Goal: Obtain resource: Download file/media

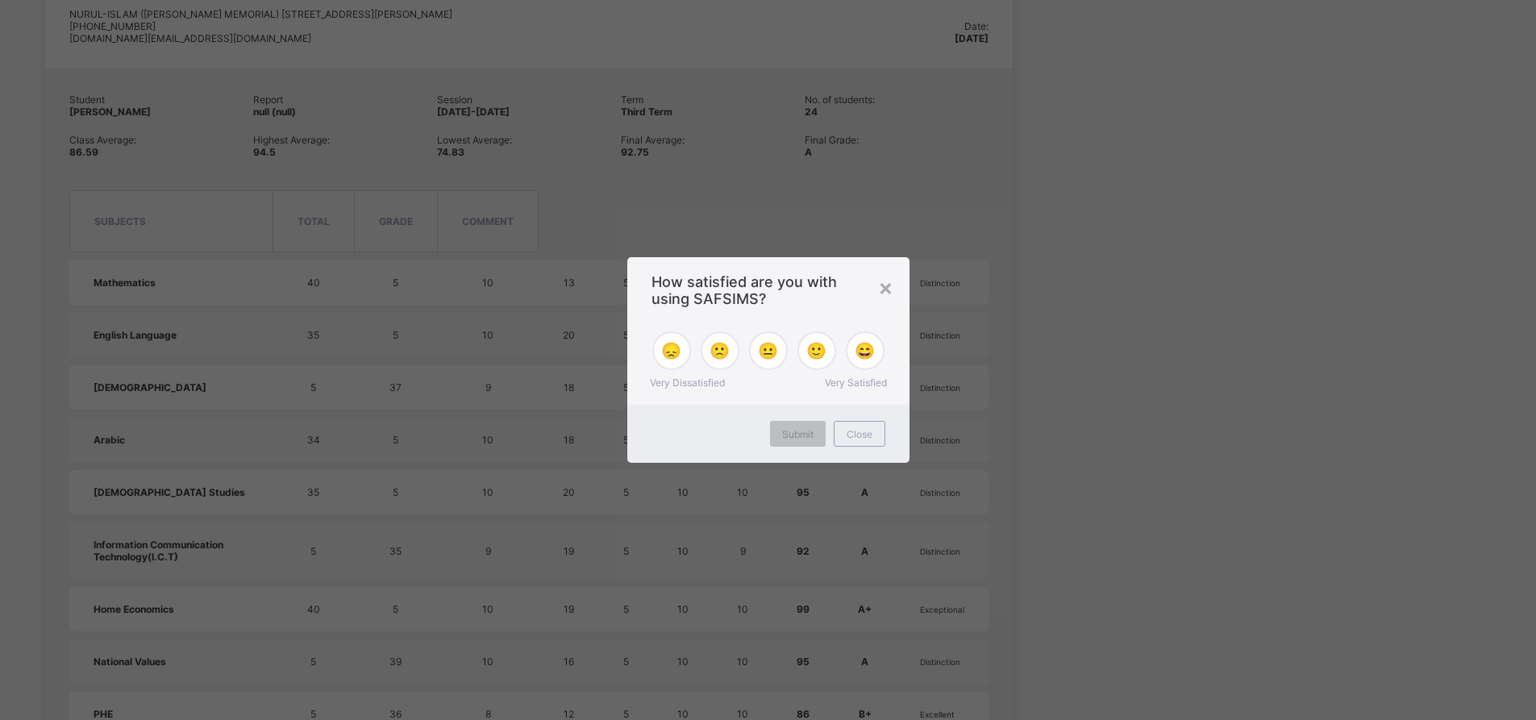
scroll to position [951, 0]
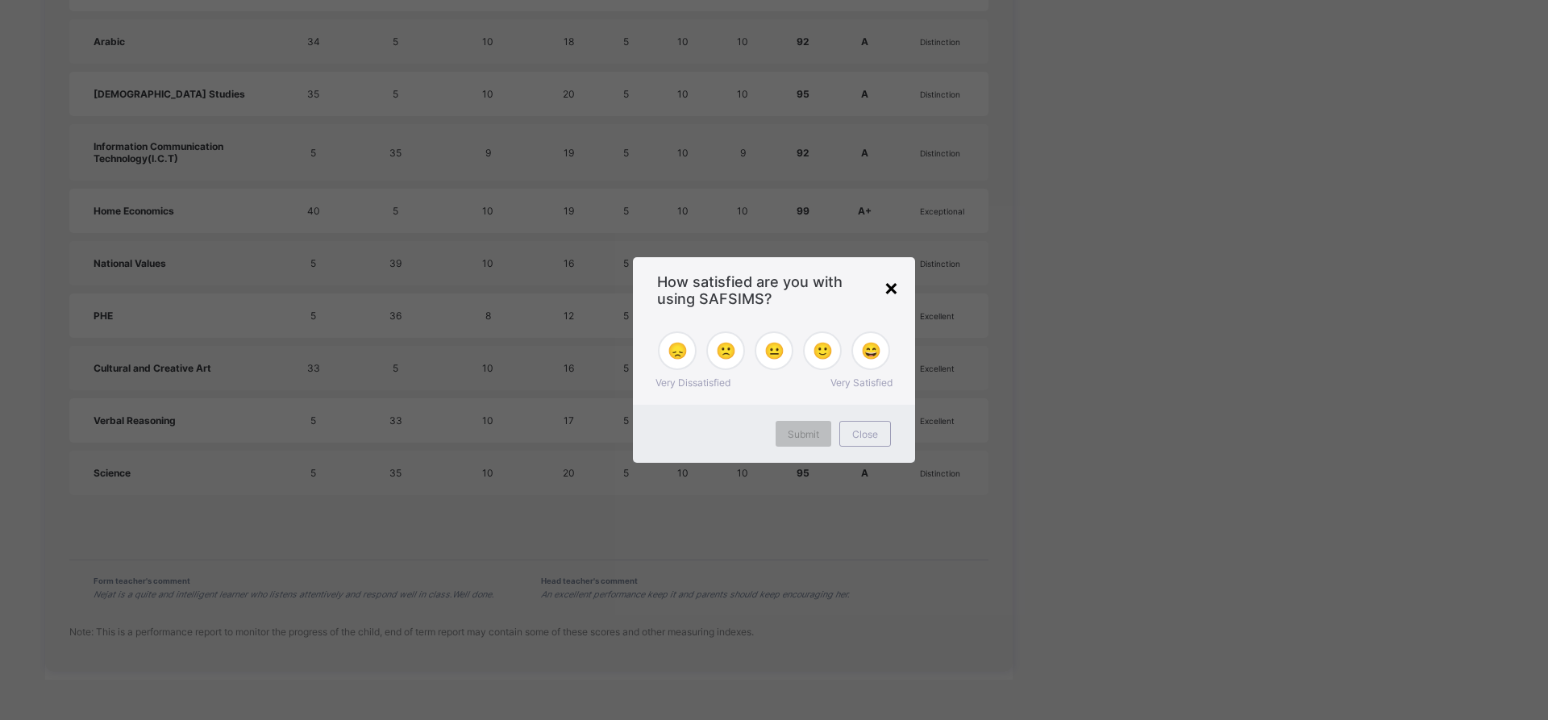
click at [886, 282] on div "×" at bounding box center [890, 286] width 15 height 27
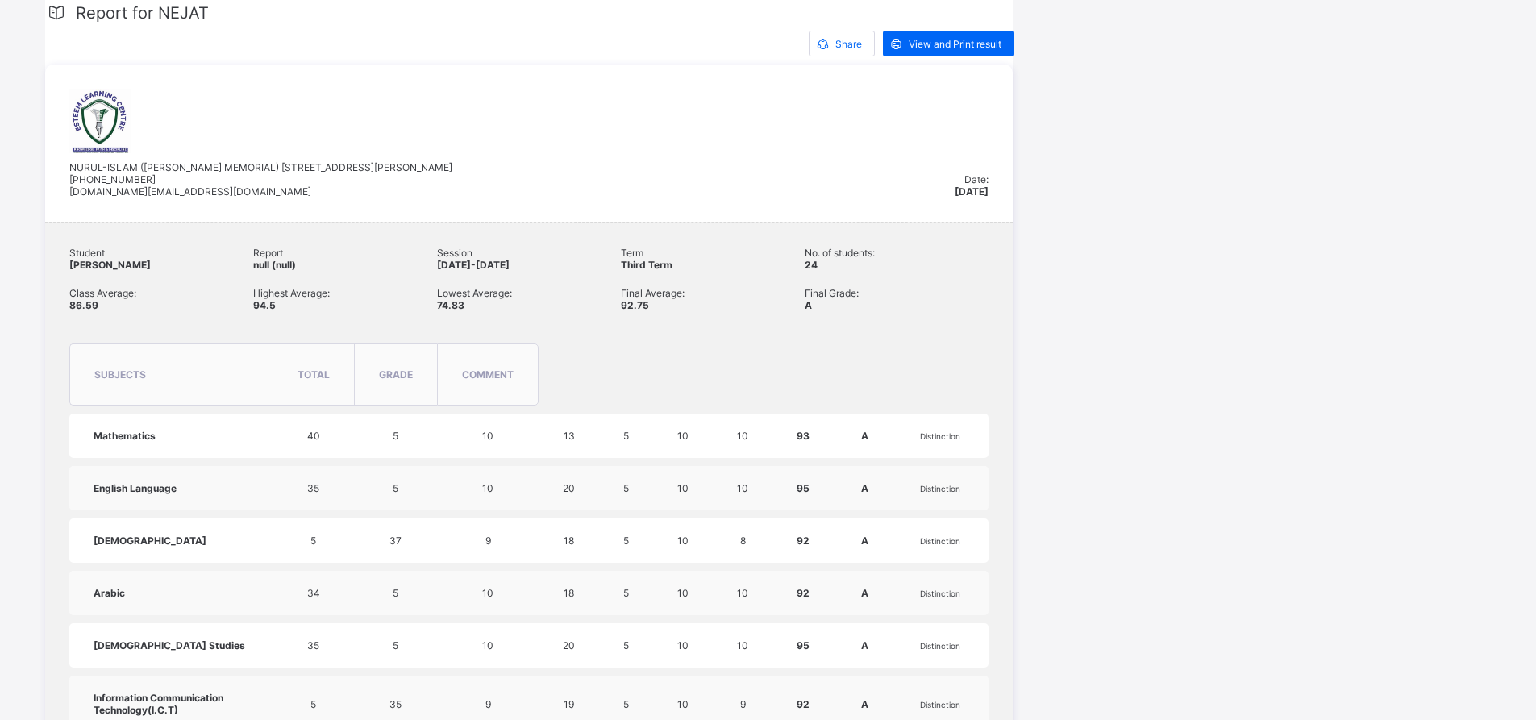
scroll to position [145, 0]
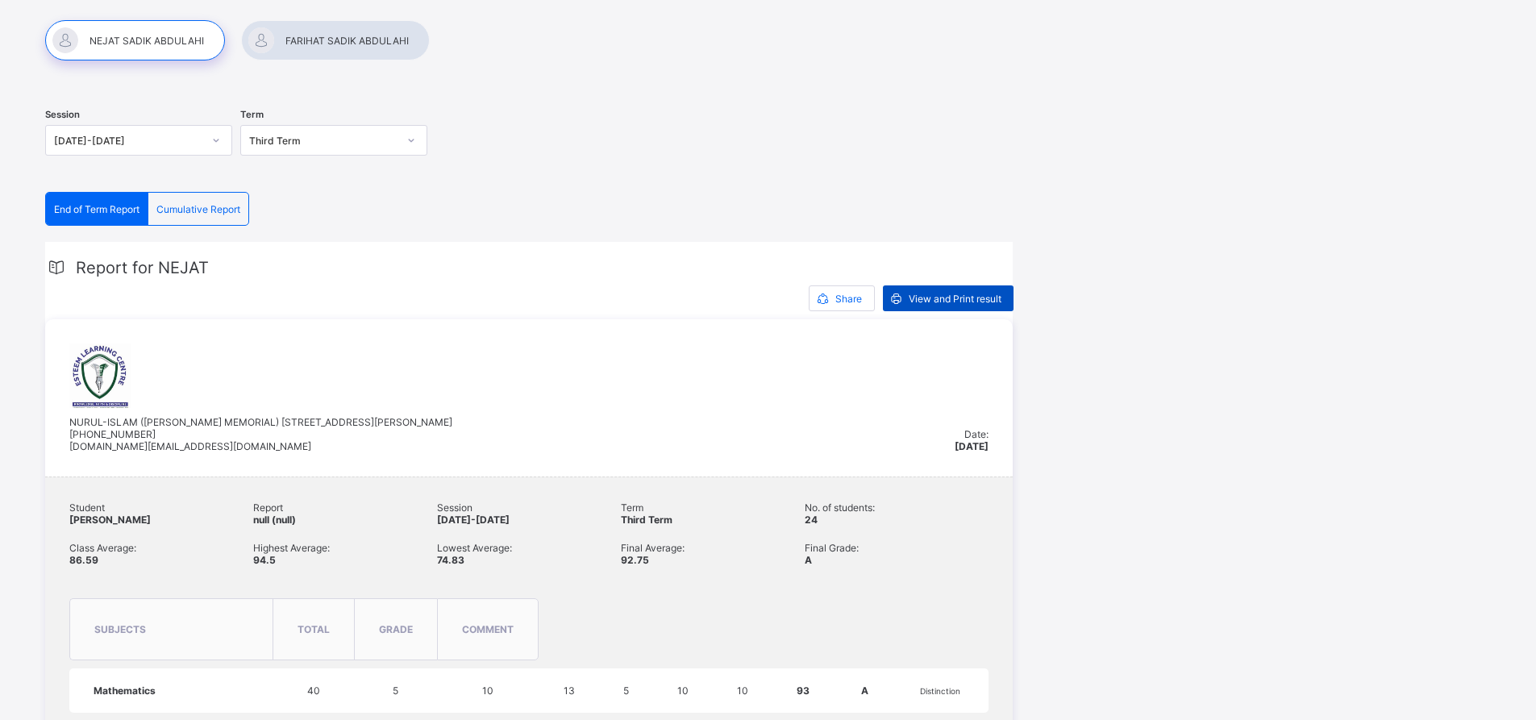
click at [909, 301] on span "View and Print result" at bounding box center [954, 299] width 93 height 12
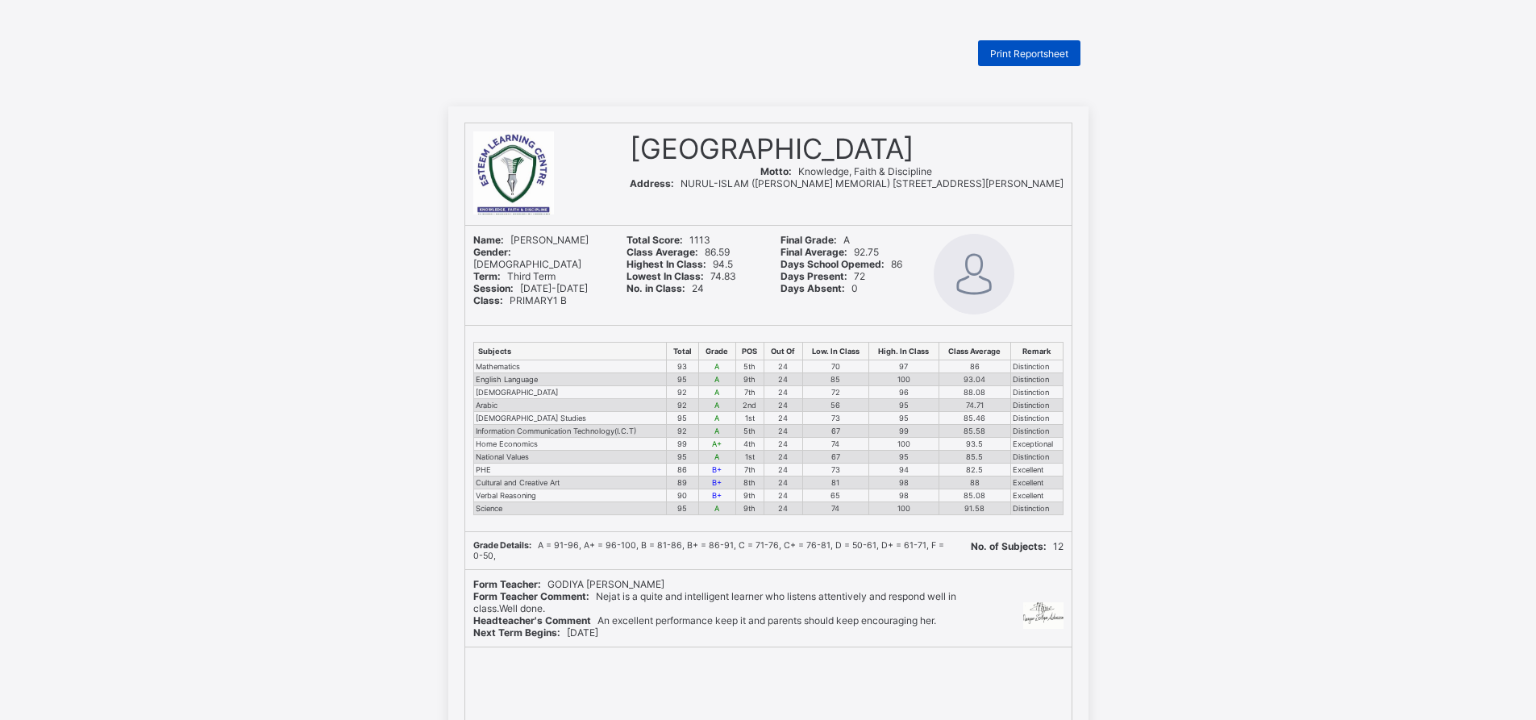
click at [1025, 52] on span "Print Reportsheet" at bounding box center [1029, 54] width 78 height 12
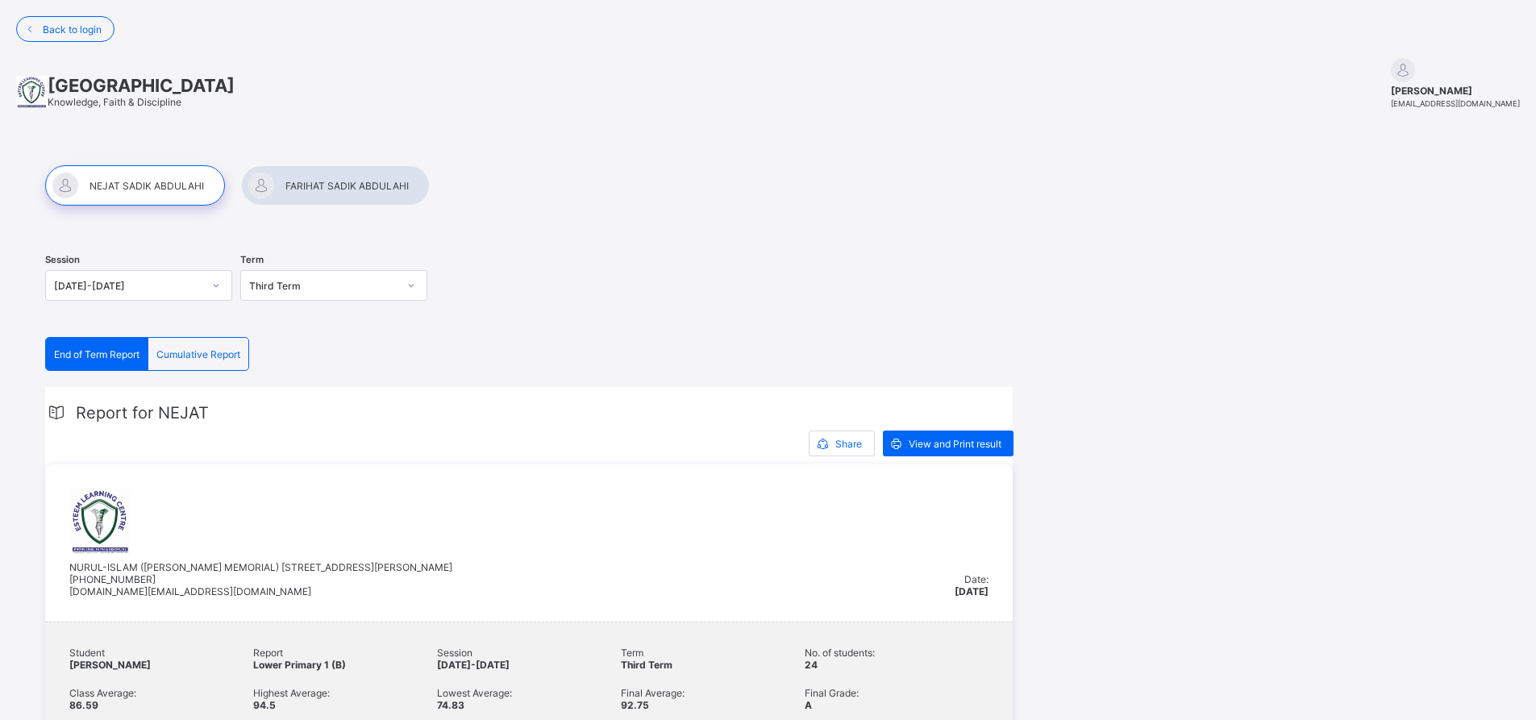
click at [302, 187] on div at bounding box center [335, 185] width 189 height 40
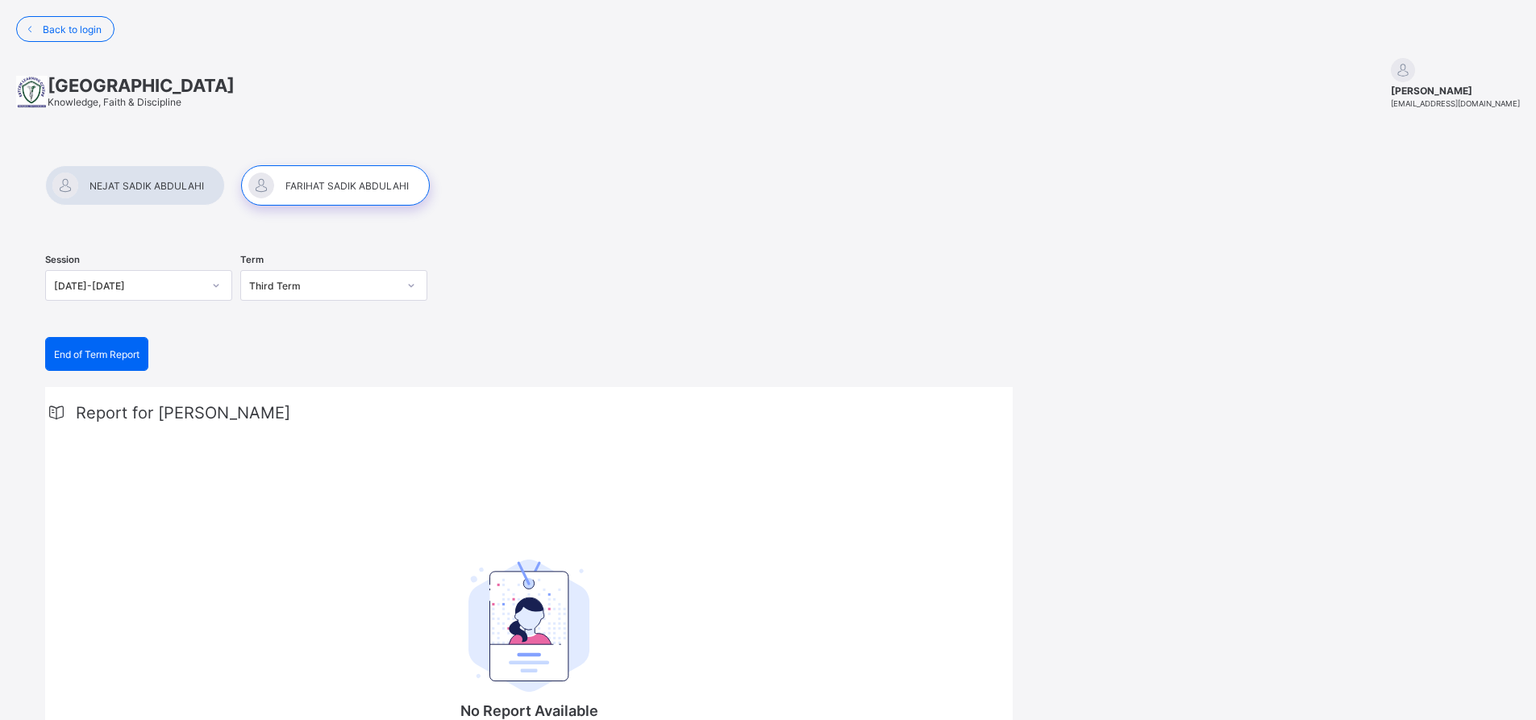
click at [106, 358] on span "End of Term Report" at bounding box center [96, 354] width 85 height 12
click at [285, 283] on div "Third Term" at bounding box center [323, 286] width 148 height 12
click at [276, 346] on div "Second Term" at bounding box center [333, 345] width 185 height 25
click at [278, 283] on div "Second Term" at bounding box center [323, 286] width 148 height 12
click at [267, 316] on div "Third Term" at bounding box center [333, 320] width 185 height 25
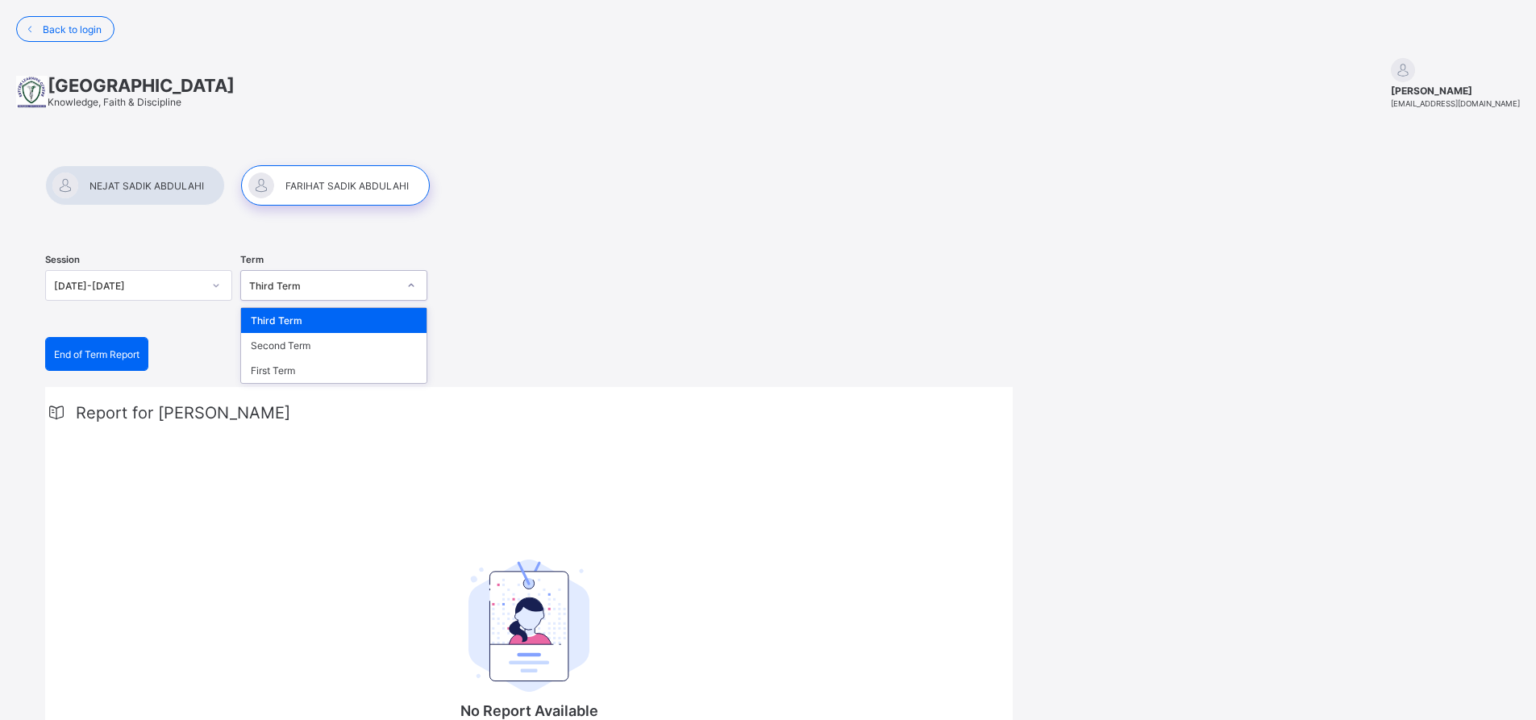
click at [304, 288] on div "Third Term" at bounding box center [323, 286] width 148 height 12
click at [272, 370] on div "First Term" at bounding box center [333, 370] width 185 height 25
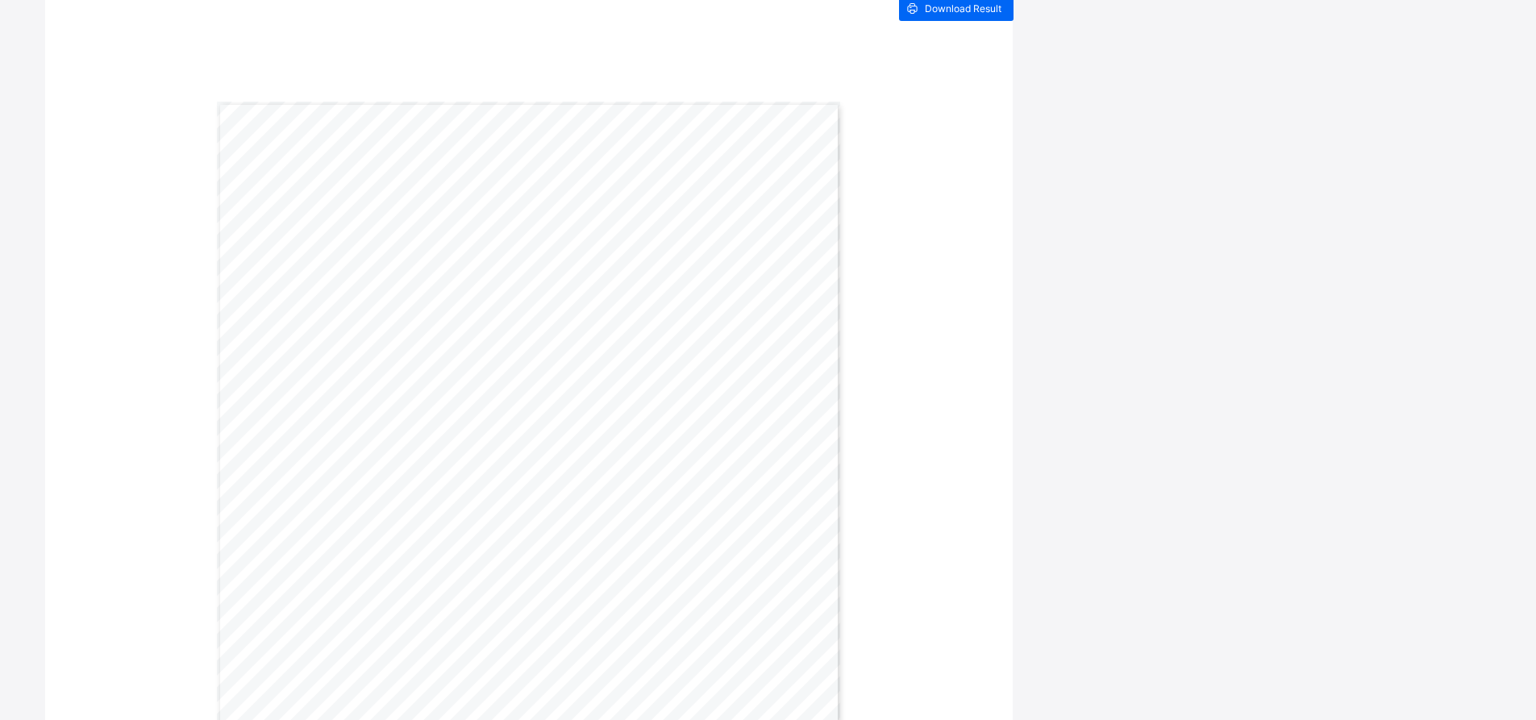
scroll to position [425, 0]
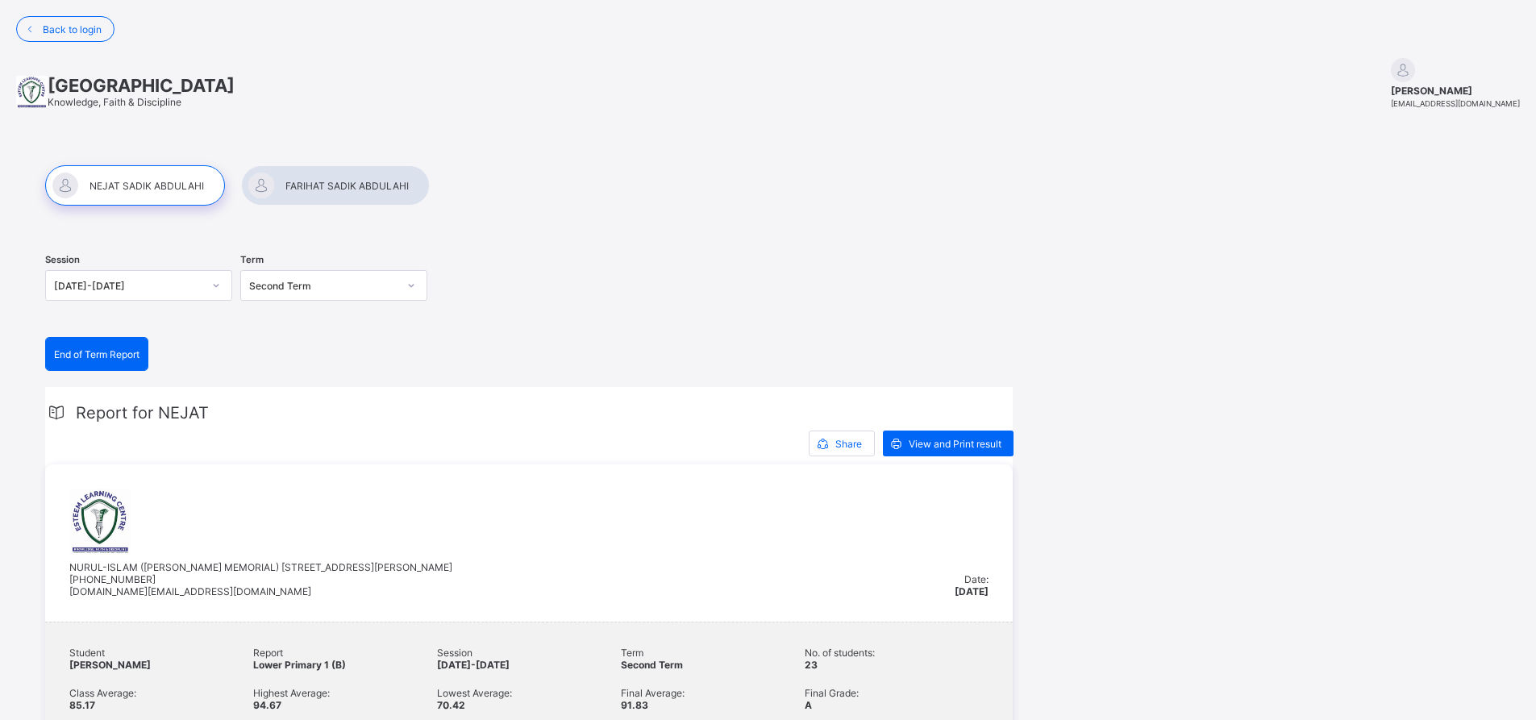
click at [354, 293] on div "Second Term" at bounding box center [318, 285] width 155 height 23
click at [300, 319] on div "Third Term" at bounding box center [333, 320] width 185 height 25
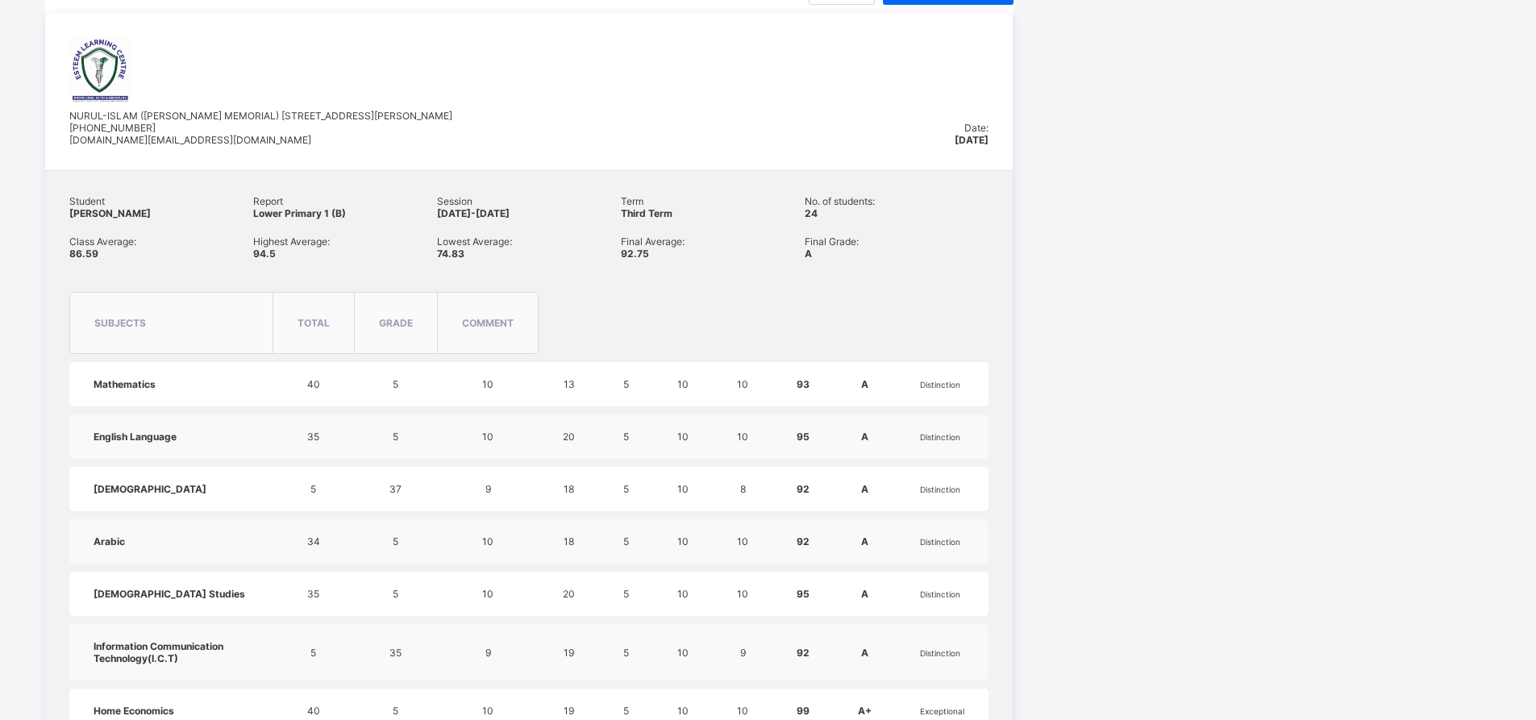
scroll to position [322, 0]
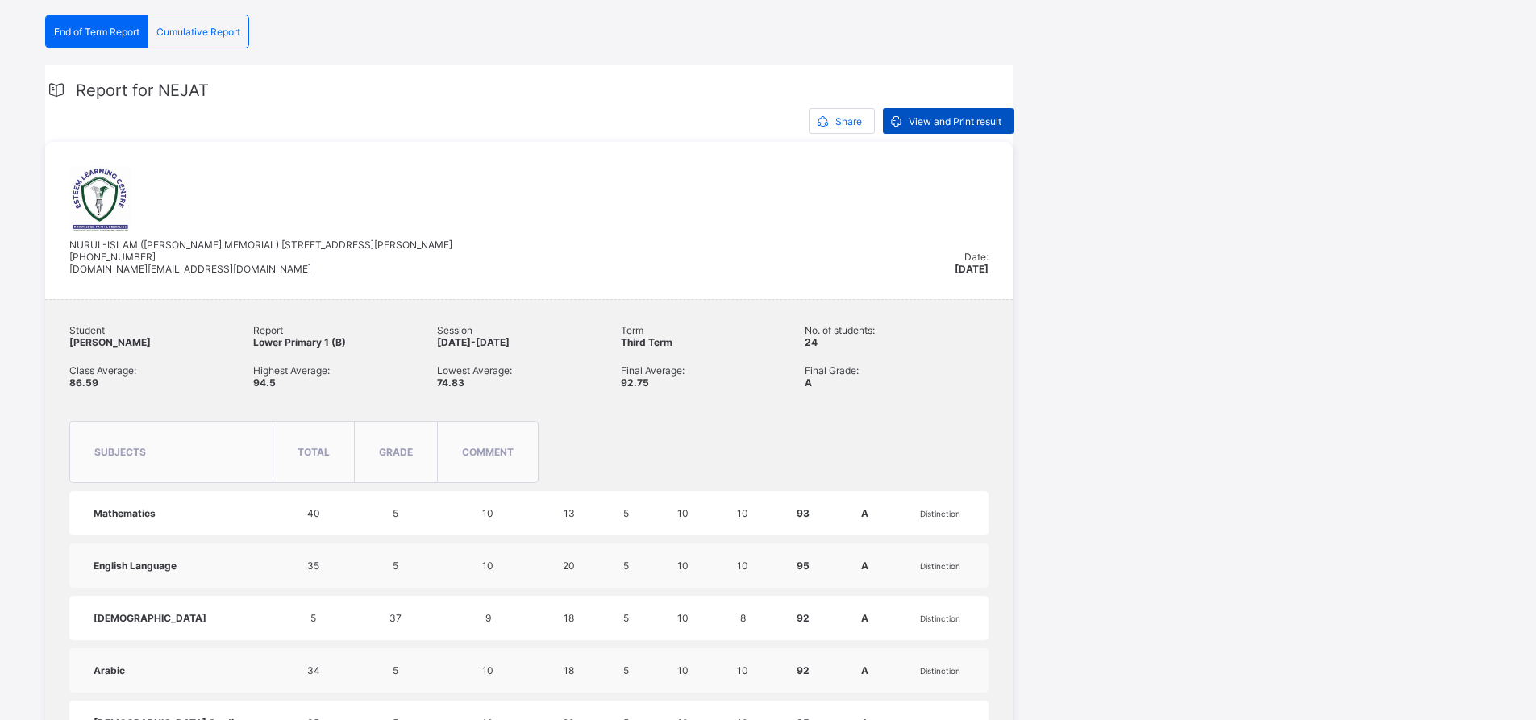
click at [922, 129] on div "View and Print result" at bounding box center [948, 121] width 131 height 26
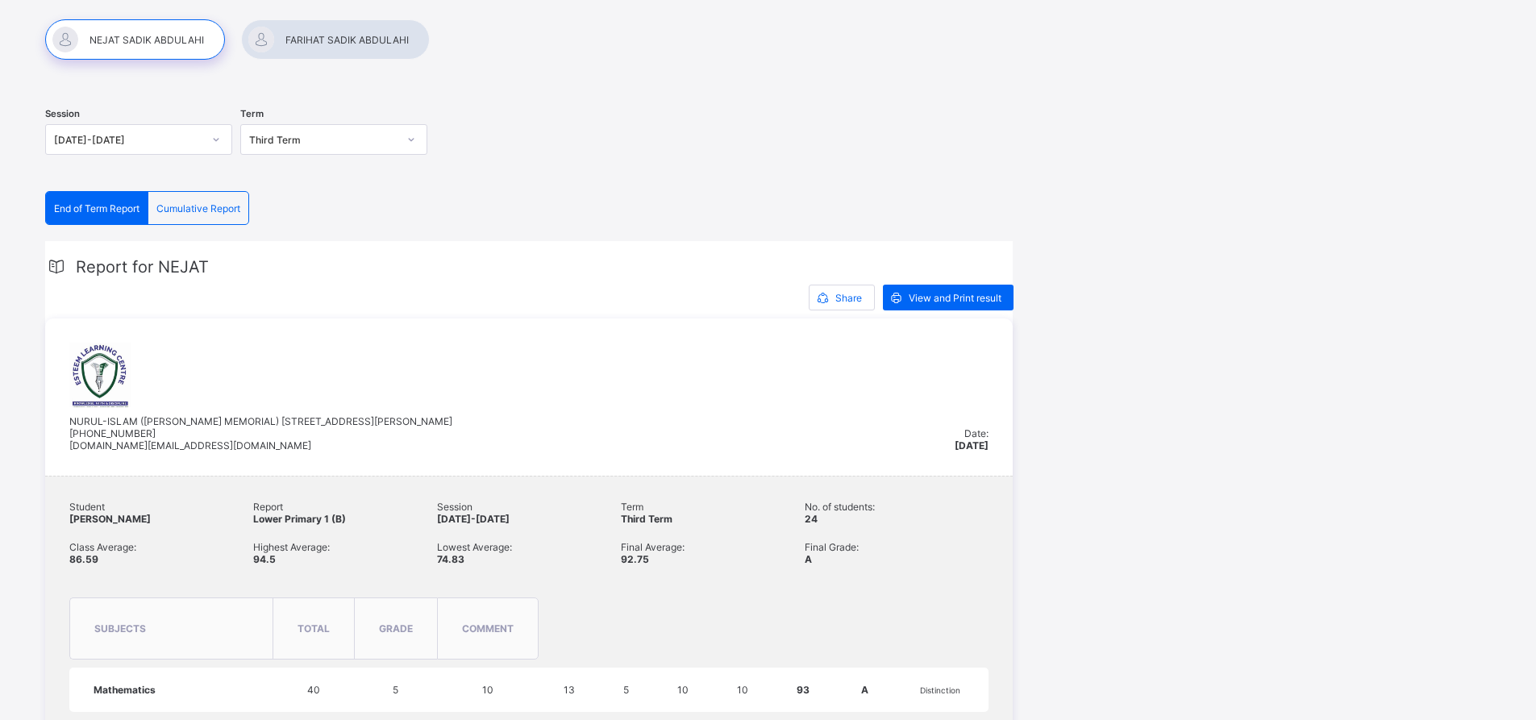
scroll to position [0, 0]
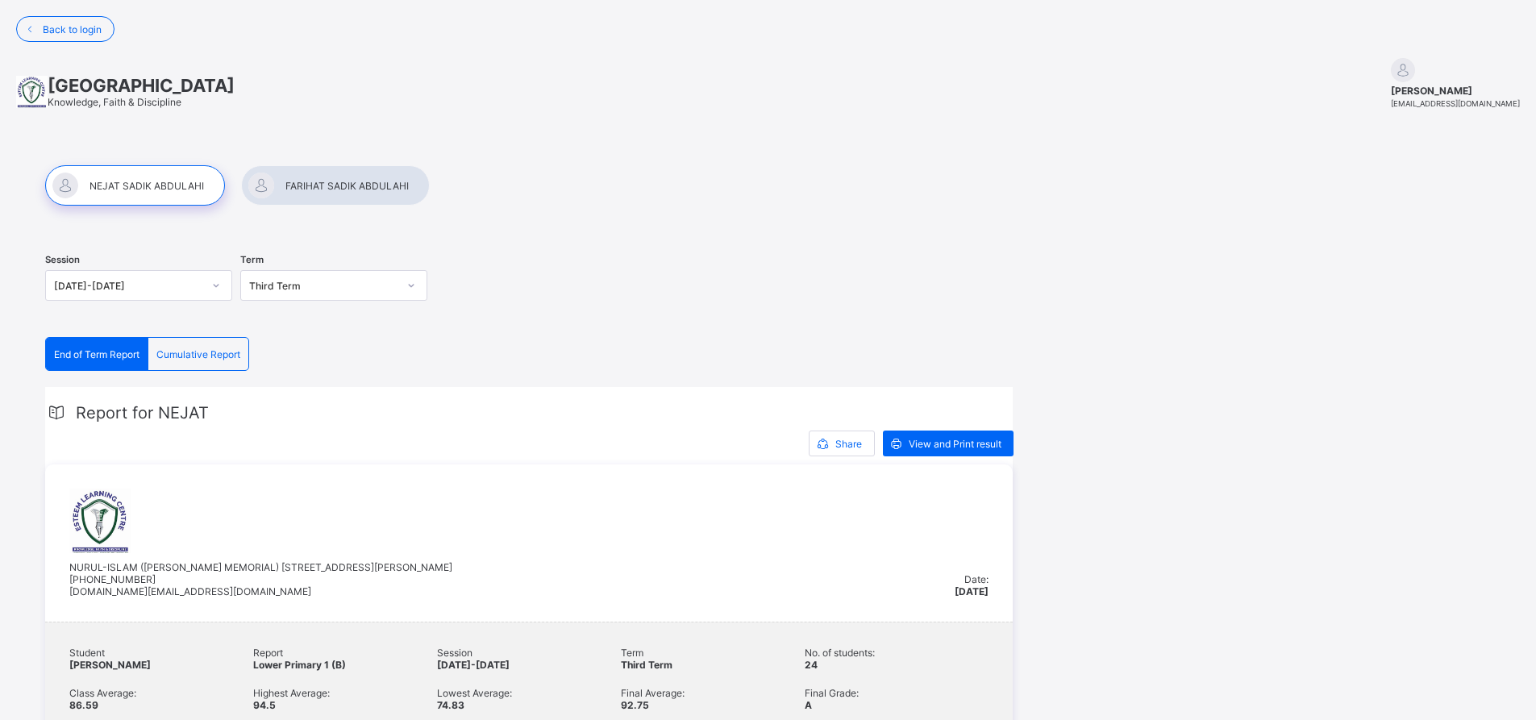
click at [380, 187] on div at bounding box center [335, 185] width 189 height 40
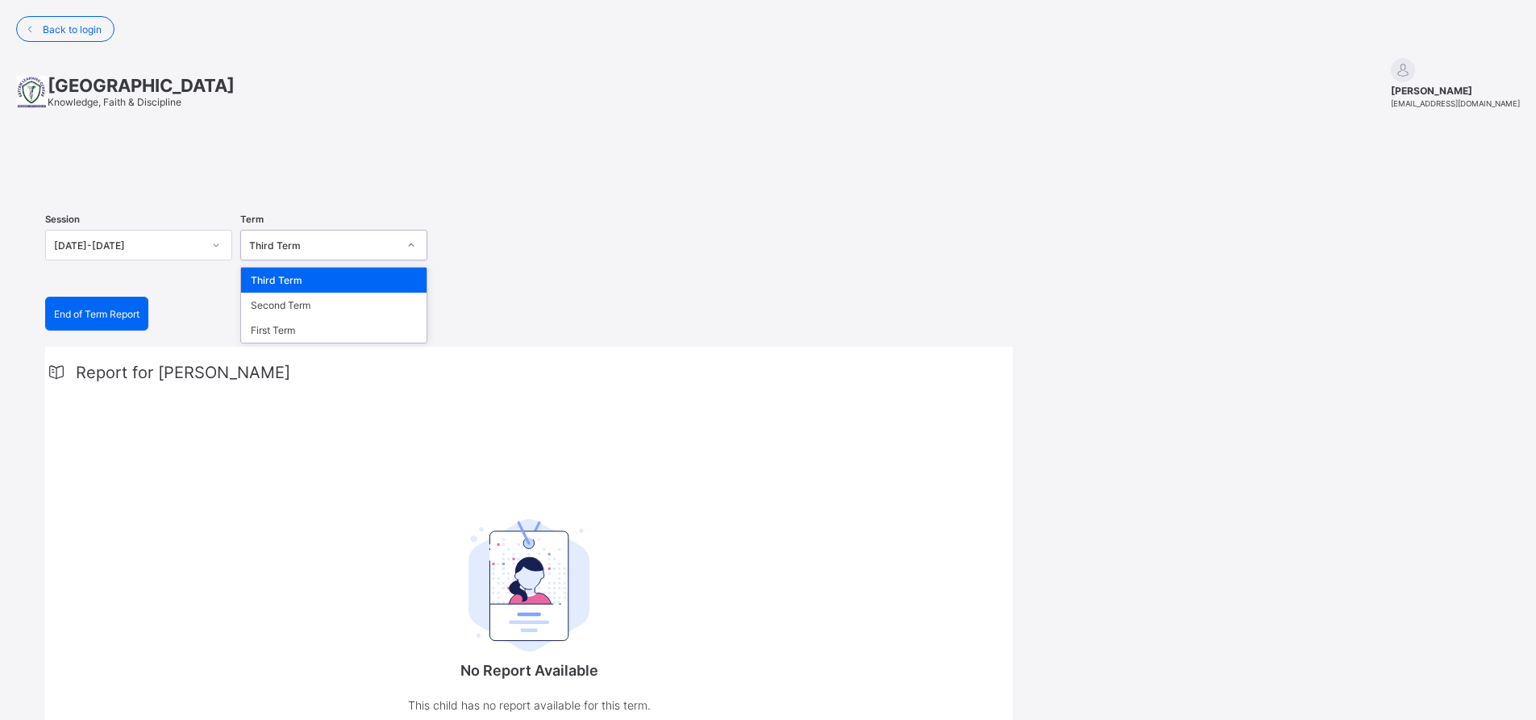
click at [393, 256] on div "Third Term" at bounding box center [318, 245] width 155 height 23
click at [290, 318] on div "Second Term" at bounding box center [333, 305] width 185 height 25
click at [322, 251] on div "Second Term" at bounding box center [323, 245] width 148 height 12
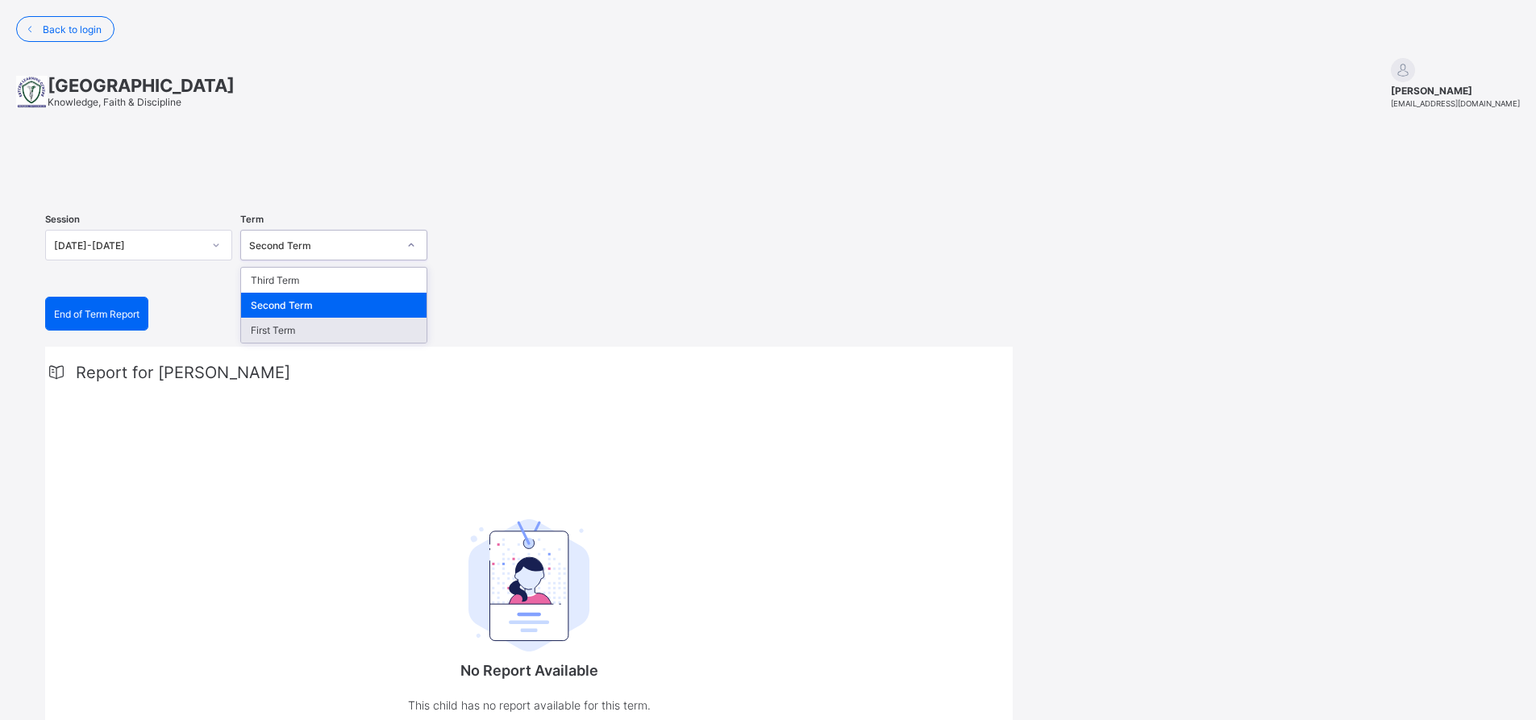
click at [281, 343] on div "First Term" at bounding box center [333, 330] width 185 height 25
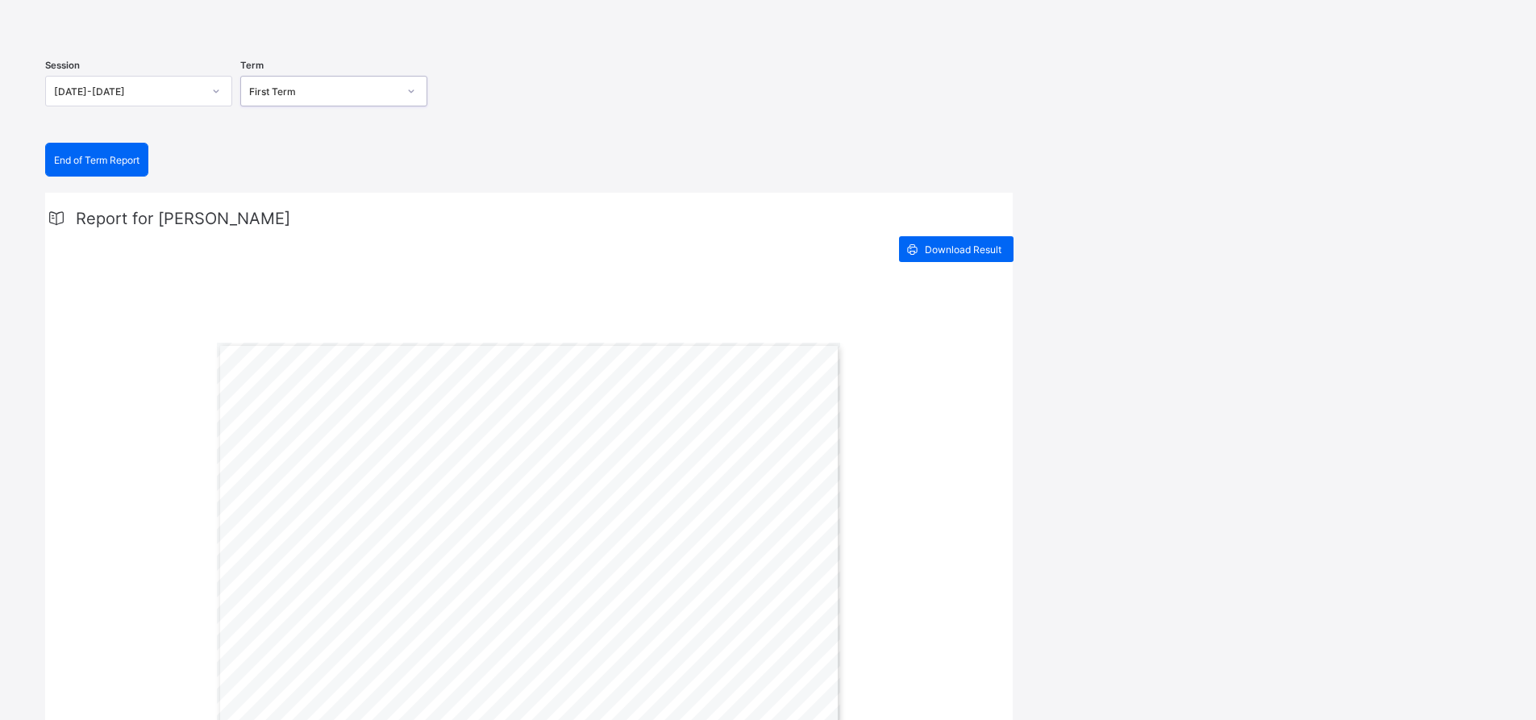
scroll to position [81, 0]
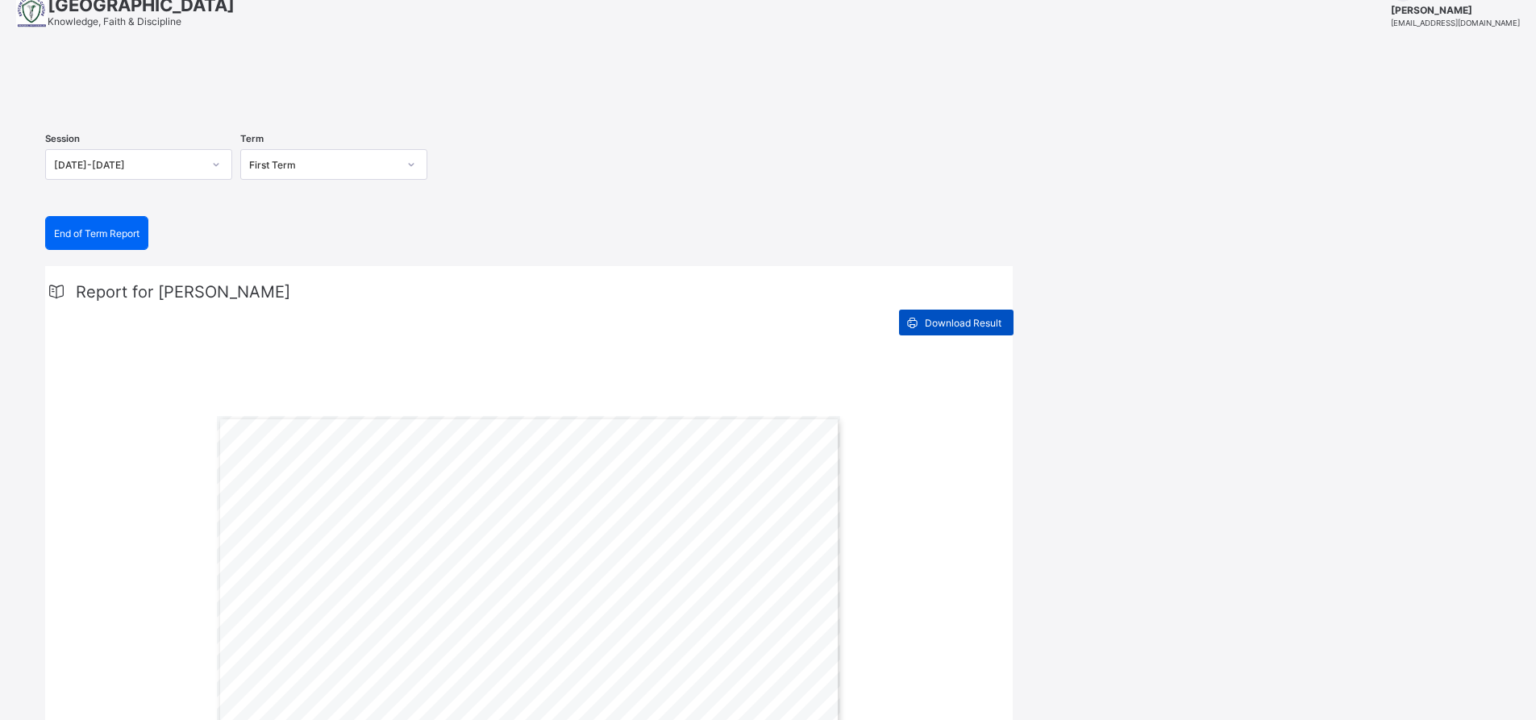
click at [941, 329] on span "Download Result" at bounding box center [963, 323] width 77 height 12
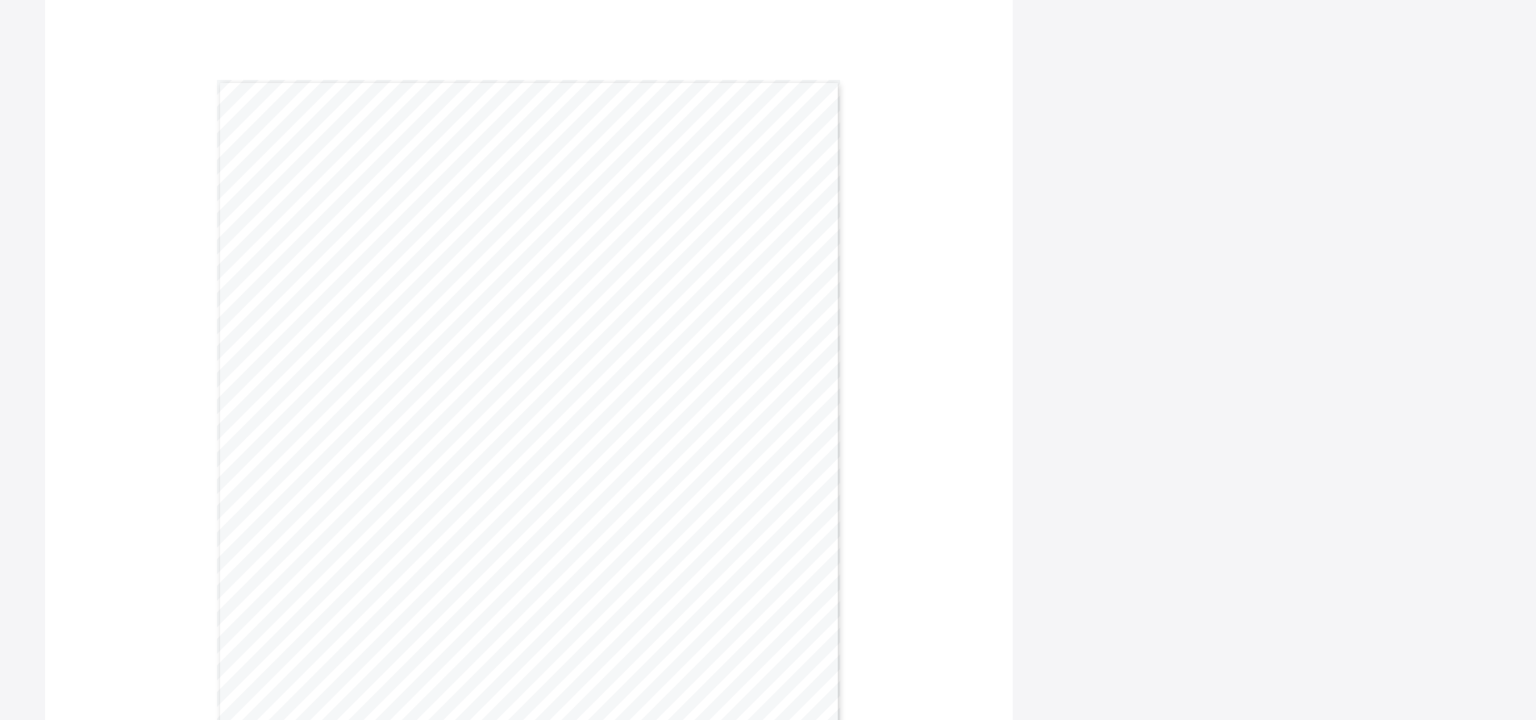
scroll to position [102, 0]
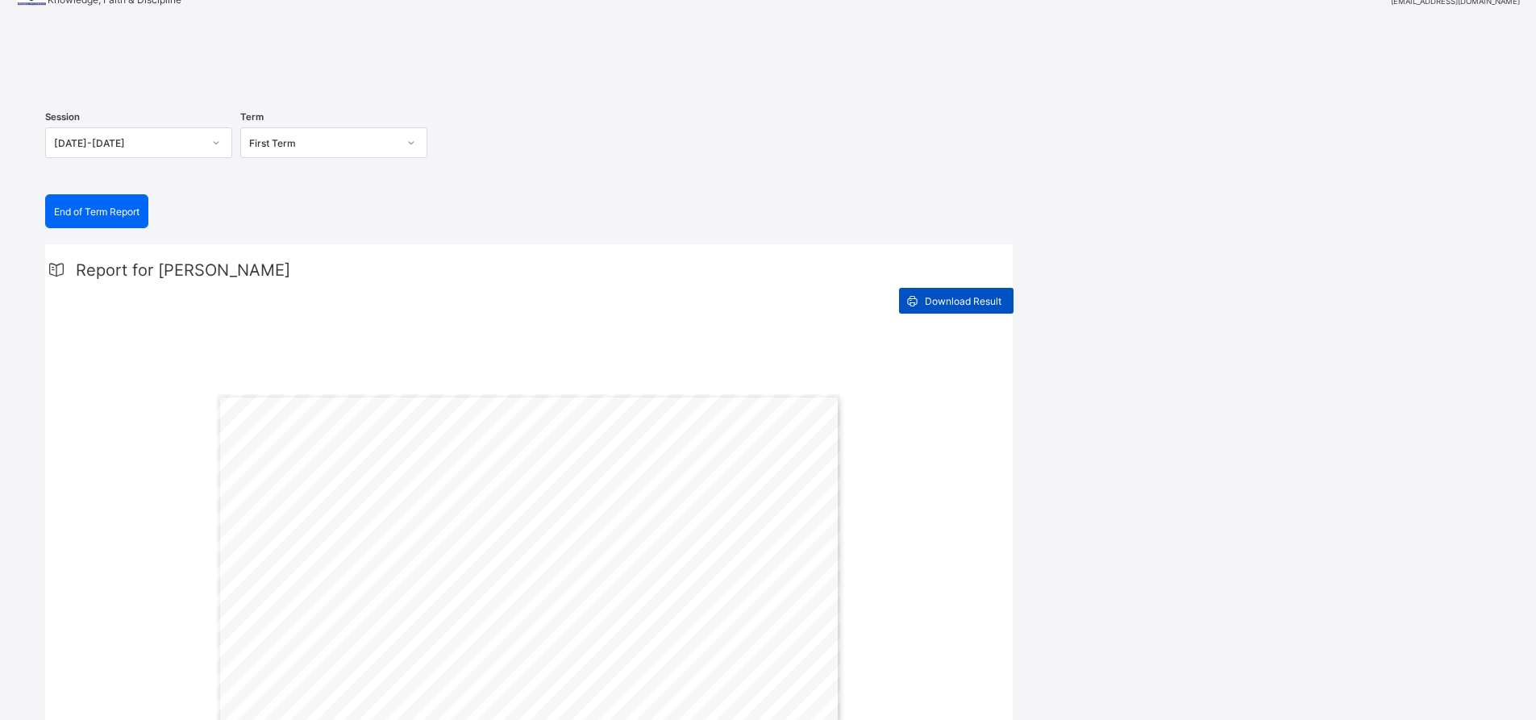
click at [997, 307] on span "Download Result" at bounding box center [963, 301] width 77 height 12
